Goal: Find specific page/section: Find specific page/section

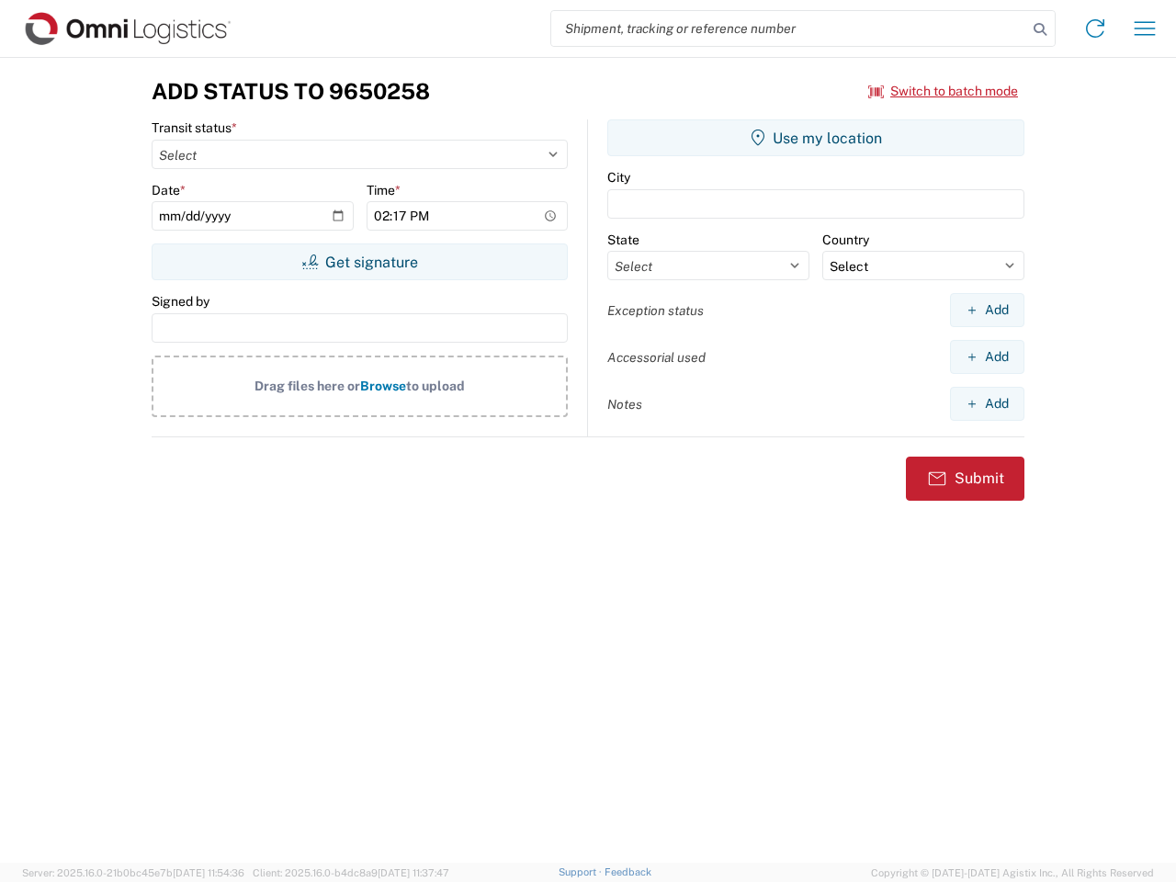
click at [789, 28] on input "search" at bounding box center [789, 28] width 476 height 35
click at [1040, 29] on icon at bounding box center [1040, 30] width 26 height 26
click at [1095, 28] on icon at bounding box center [1094, 28] width 29 height 29
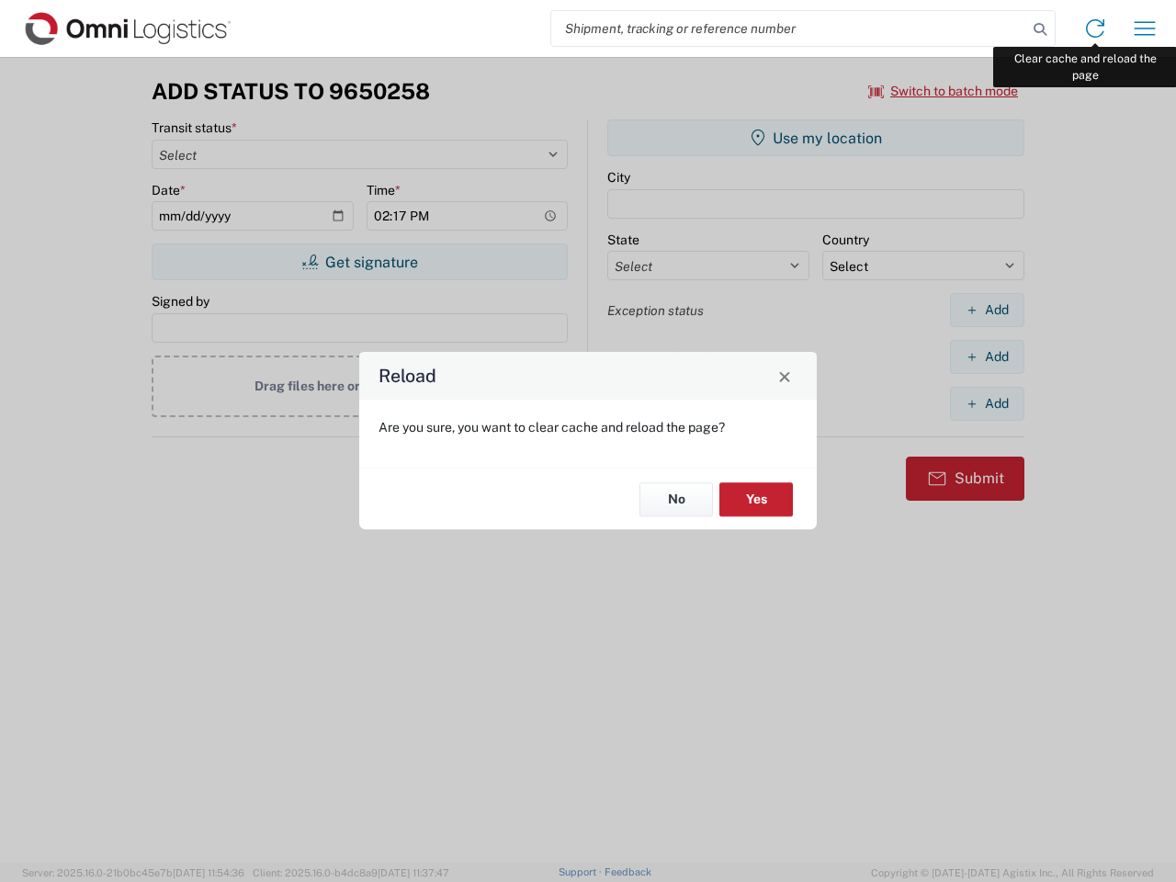
click at [1145, 28] on div "Reload Are you sure, you want to clear cache and reload the page? No Yes" at bounding box center [588, 441] width 1176 height 882
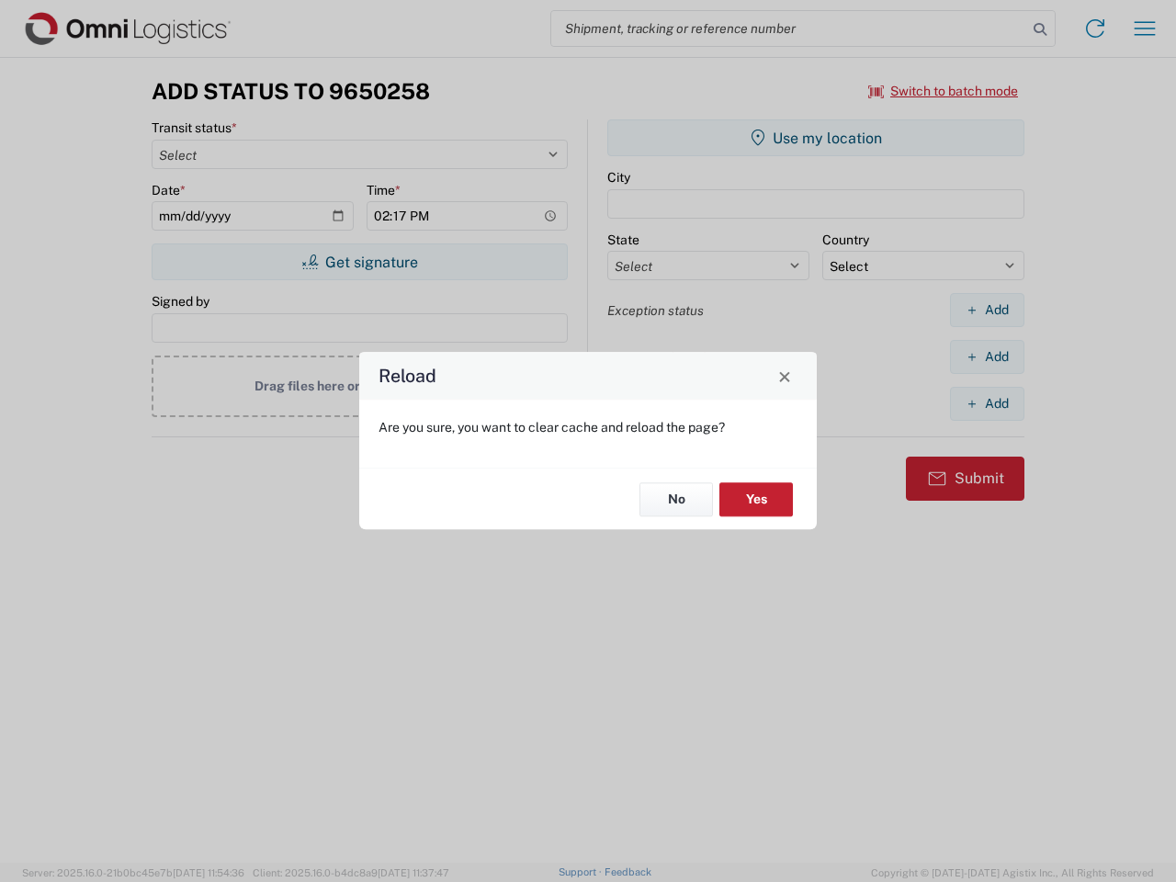
click at [943, 91] on div "Reload Are you sure, you want to clear cache and reload the page? No Yes" at bounding box center [588, 441] width 1176 height 882
click at [359, 262] on div "Reload Are you sure, you want to clear cache and reload the page? No Yes" at bounding box center [588, 441] width 1176 height 882
click at [816, 138] on div "Reload Are you sure, you want to clear cache and reload the page? No Yes" at bounding box center [588, 441] width 1176 height 882
click at [987, 310] on div "Reload Are you sure, you want to clear cache and reload the page? No Yes" at bounding box center [588, 441] width 1176 height 882
click at [987, 356] on div "Reload Are you sure, you want to clear cache and reload the page? No Yes" at bounding box center [588, 441] width 1176 height 882
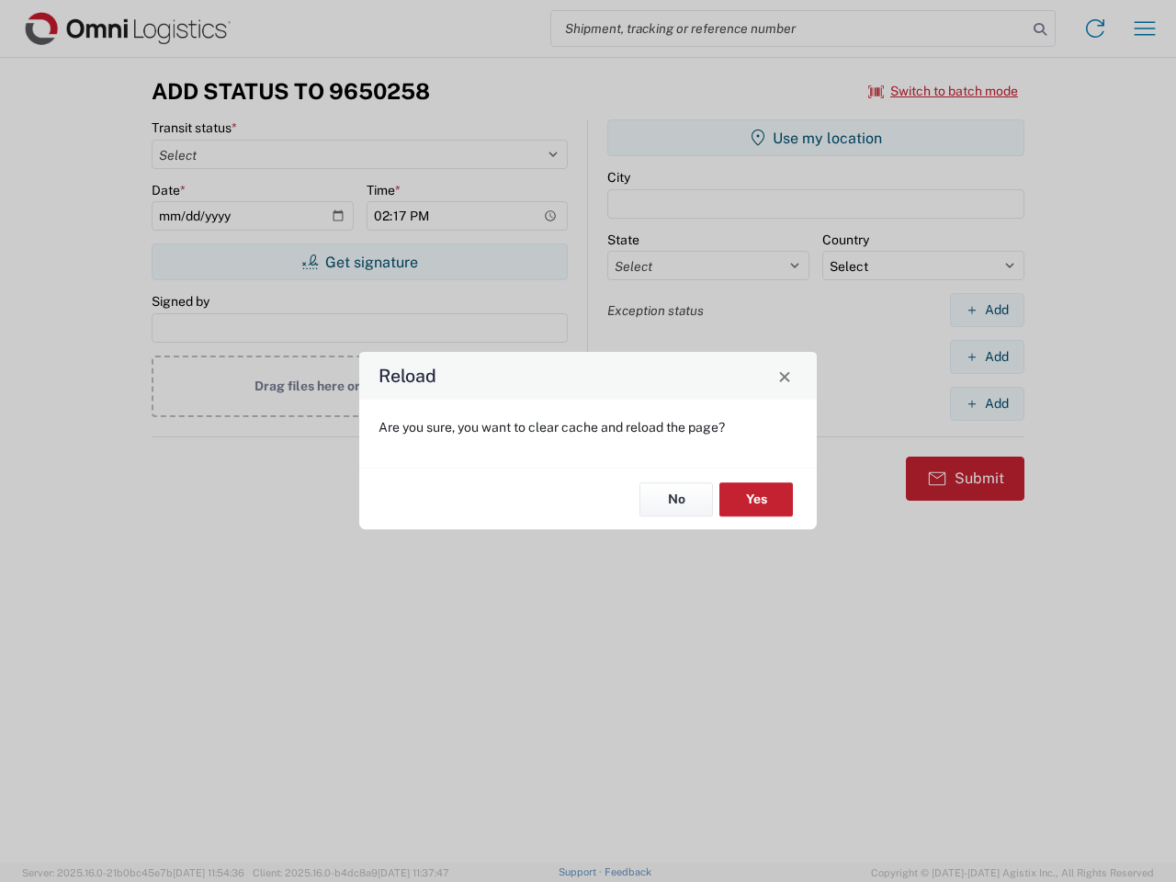
click at [987, 403] on div "Reload Are you sure, you want to clear cache and reload the page? No Yes" at bounding box center [588, 441] width 1176 height 882
